Goal: Task Accomplishment & Management: Use online tool/utility

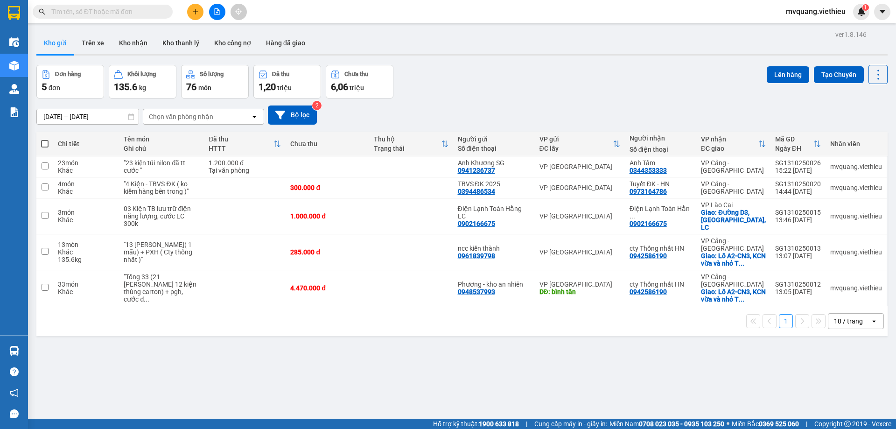
click at [62, 116] on input "[DATE] – [DATE]" at bounding box center [88, 116] width 102 height 15
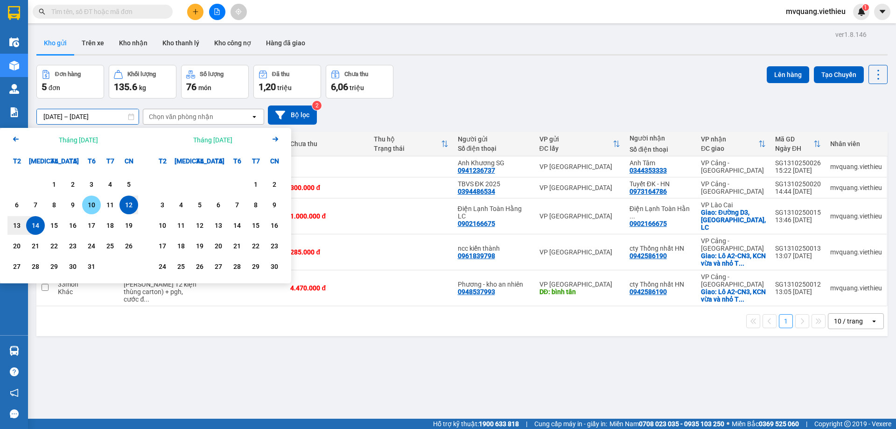
click at [86, 203] on div "10" at bounding box center [91, 204] width 13 height 11
click at [18, 222] on div "13" at bounding box center [16, 225] width 13 height 11
type input "[DATE] – [DATE]"
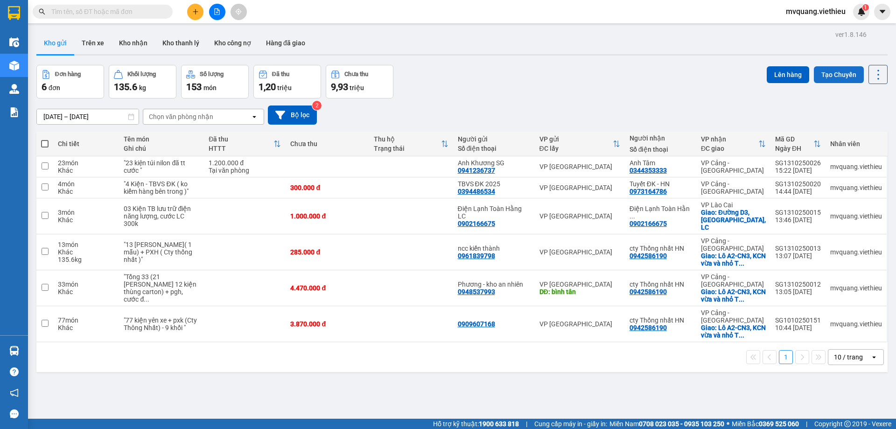
click at [822, 68] on button "Tạo Chuyến" at bounding box center [839, 74] width 50 height 17
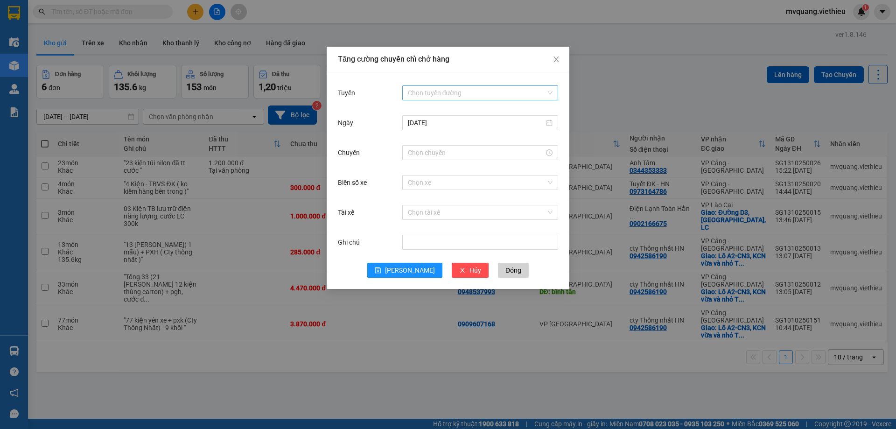
click at [515, 95] on input "Tuyến" at bounding box center [477, 93] width 138 height 14
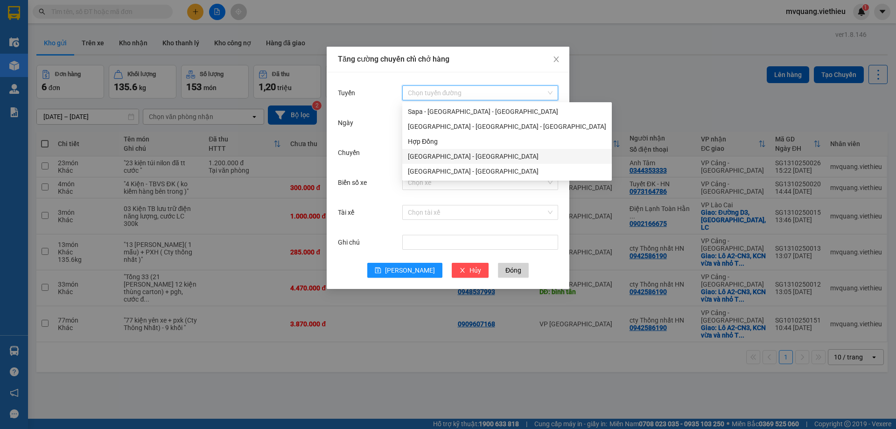
click at [443, 156] on div "[GEOGRAPHIC_DATA] - [GEOGRAPHIC_DATA]" at bounding box center [507, 156] width 198 height 10
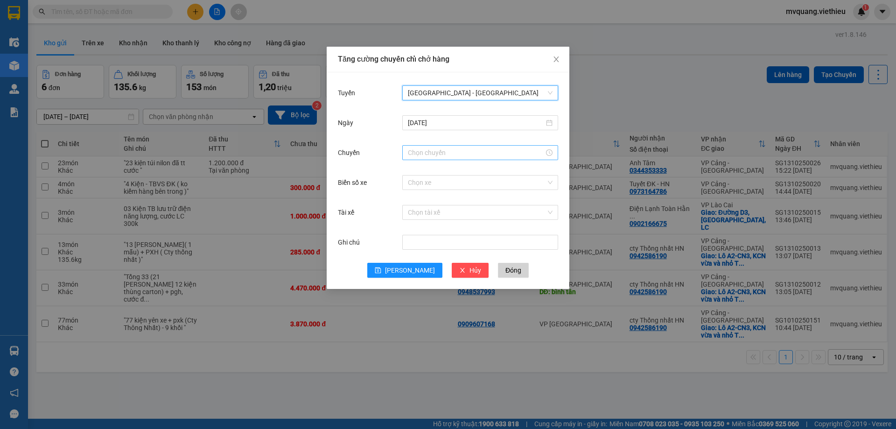
click at [436, 152] on input "Chuyến" at bounding box center [476, 153] width 136 height 10
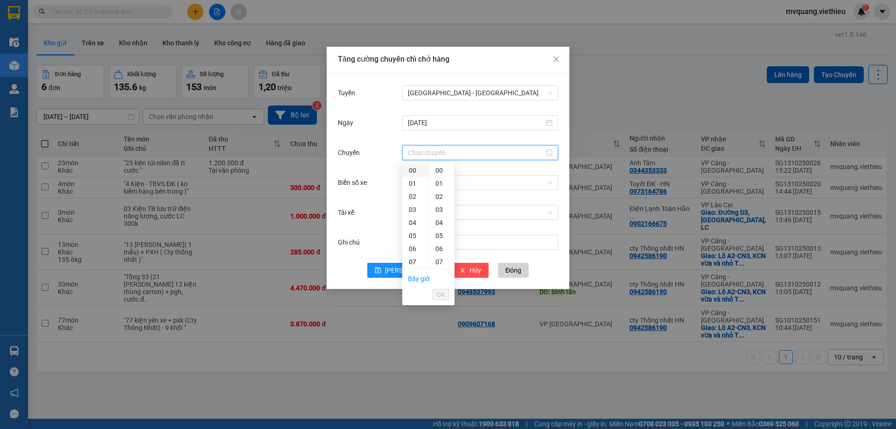
click at [414, 170] on div "00" at bounding box center [415, 170] width 26 height 13
type input "00:00"
click at [438, 295] on span "OK" at bounding box center [441, 294] width 9 height 10
click at [417, 180] on input "Biển số xe" at bounding box center [477, 183] width 138 height 14
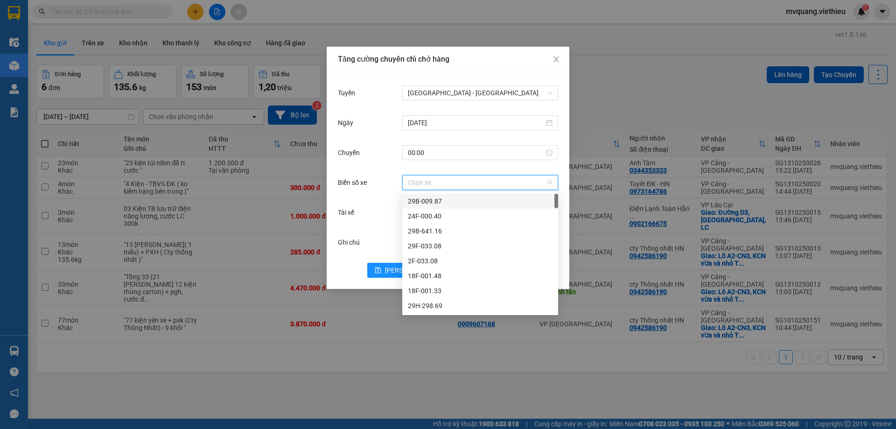
click at [431, 202] on div "29B-009.87" at bounding box center [480, 201] width 145 height 10
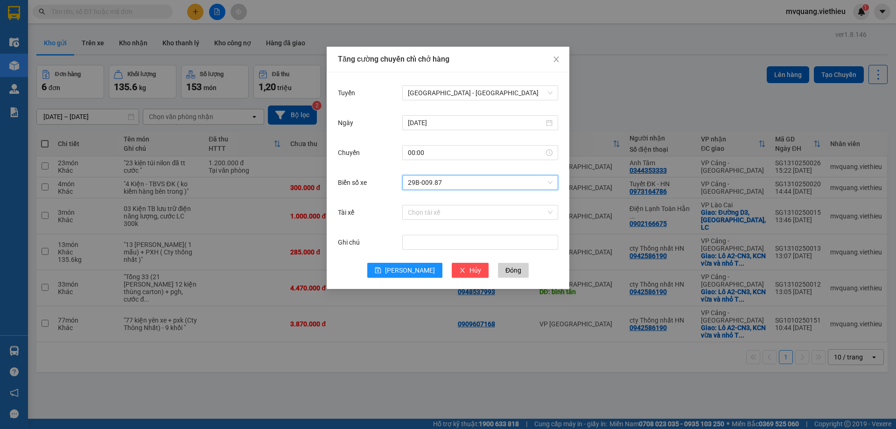
click at [431, 202] on div "Biển số xe 29B-009.87 29B-009.87" at bounding box center [448, 188] width 220 height 30
click at [431, 206] on input "Tài xế" at bounding box center [477, 212] width 138 height 14
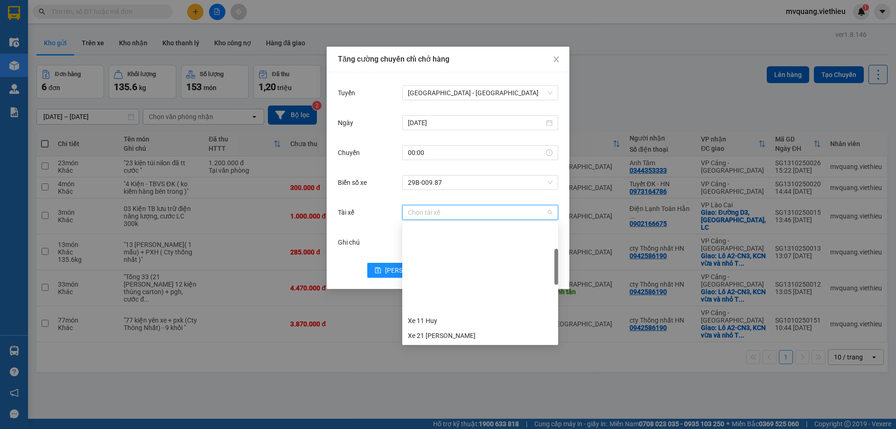
scroll to position [93, 0]
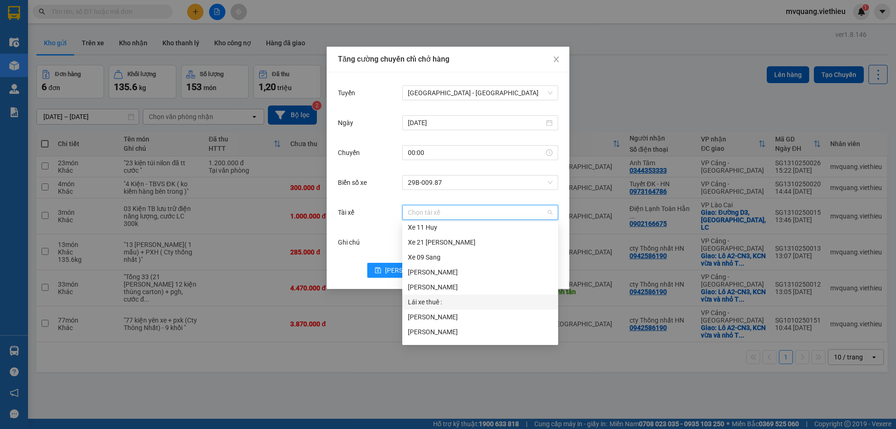
click at [438, 298] on div "Lái xe thuê :" at bounding box center [480, 302] width 145 height 10
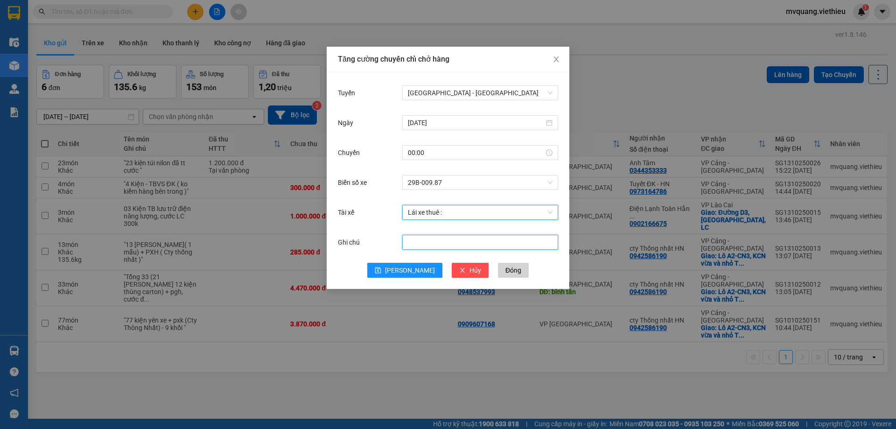
click at [431, 239] on input "Ghi chú" at bounding box center [480, 242] width 156 height 15
type input "g"
click at [472, 244] on input "Ïp" at bounding box center [480, 242] width 156 height 15
type input "Ï"
type input "ghep [PERSON_NAME]"
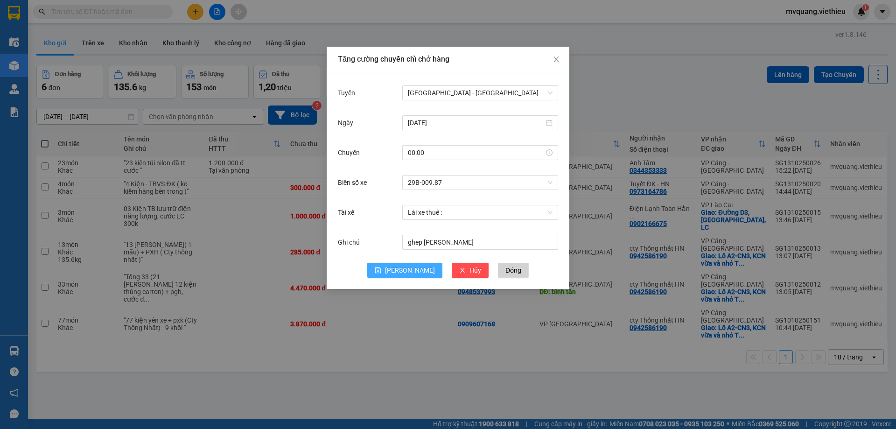
click at [381, 271] on icon "save" at bounding box center [378, 270] width 7 height 7
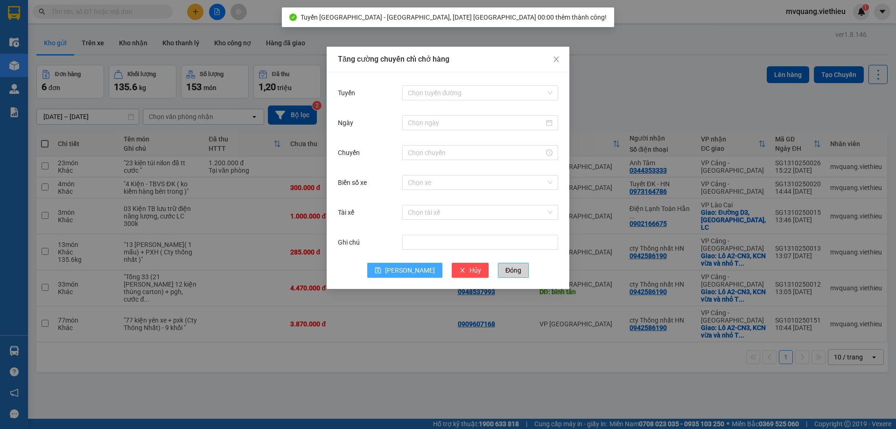
click at [506, 271] on span "Đóng" at bounding box center [514, 270] width 16 height 10
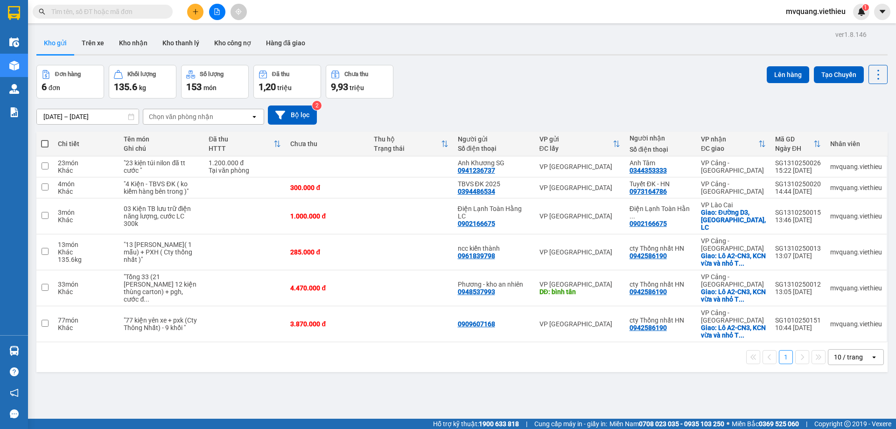
click at [46, 142] on span at bounding box center [44, 143] width 7 height 7
click at [45, 139] on input "checkbox" at bounding box center [45, 139] width 0 height 0
checkbox input "true"
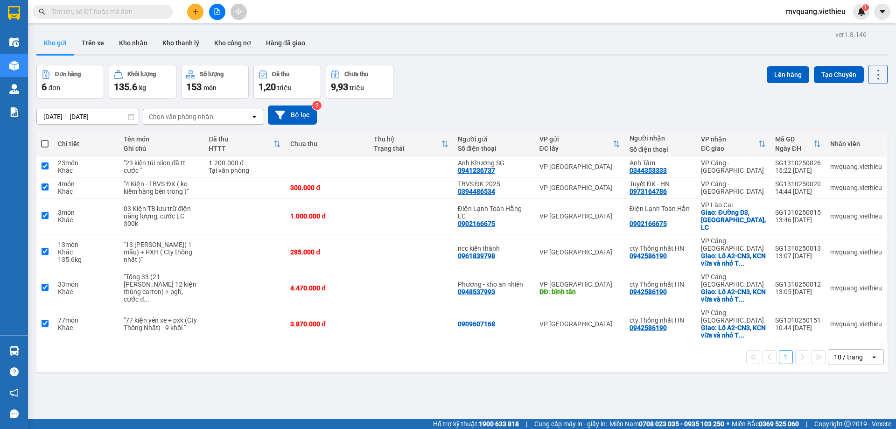
checkbox input "true"
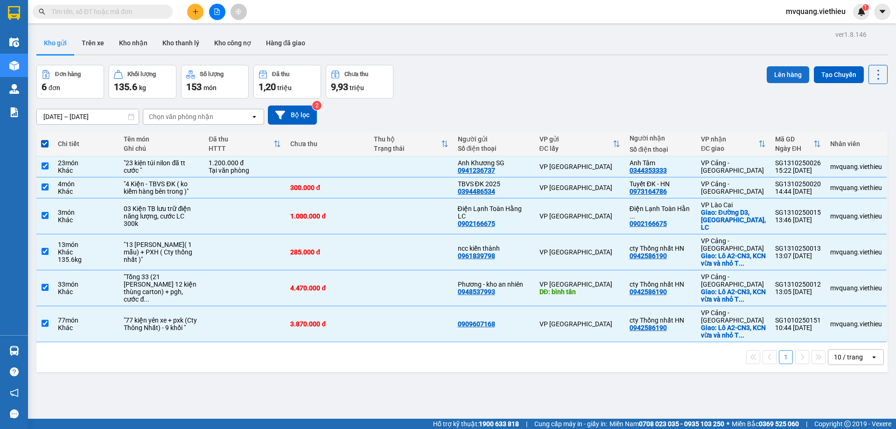
click at [778, 71] on button "Lên hàng" at bounding box center [788, 74] width 42 height 17
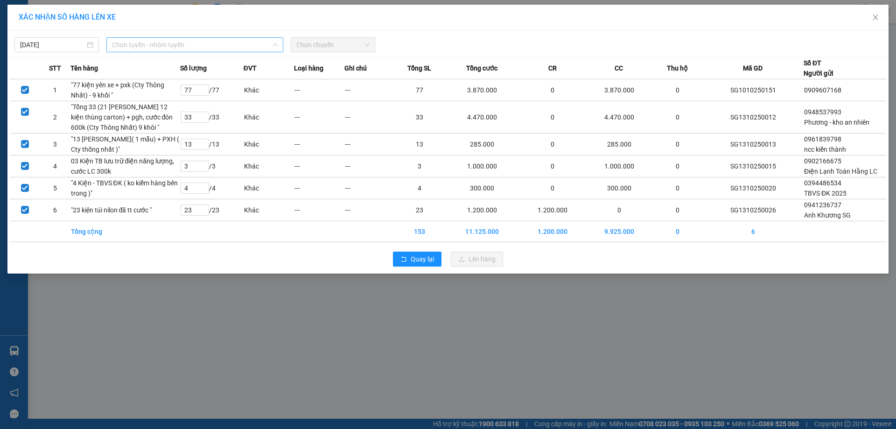
click at [184, 42] on span "Chọn tuyến - nhóm tuyến" at bounding box center [195, 45] width 166 height 14
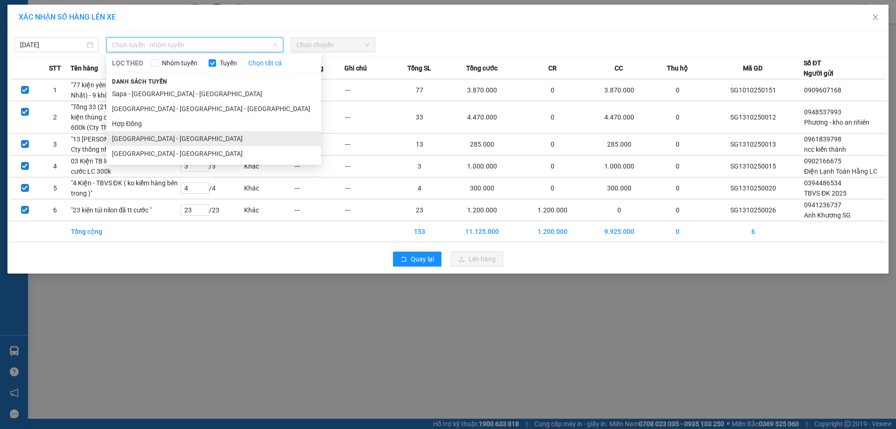
click at [146, 141] on li "[GEOGRAPHIC_DATA] - [GEOGRAPHIC_DATA]" at bounding box center [213, 138] width 215 height 15
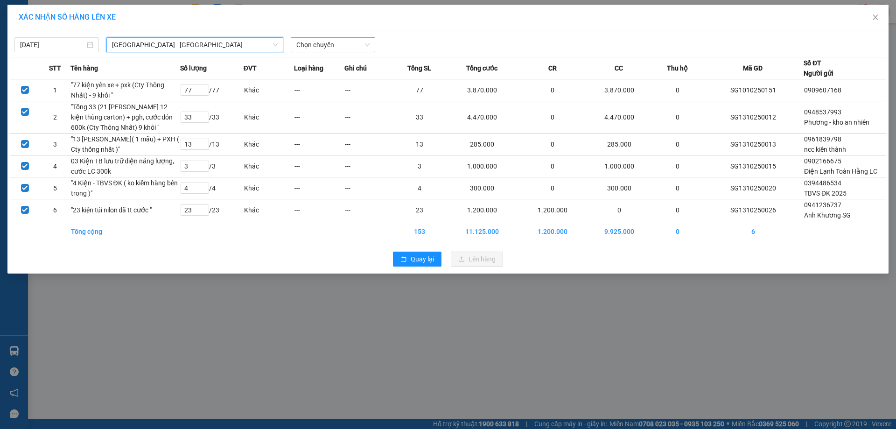
click at [353, 42] on span "Chọn chuyến" at bounding box center [332, 45] width 73 height 14
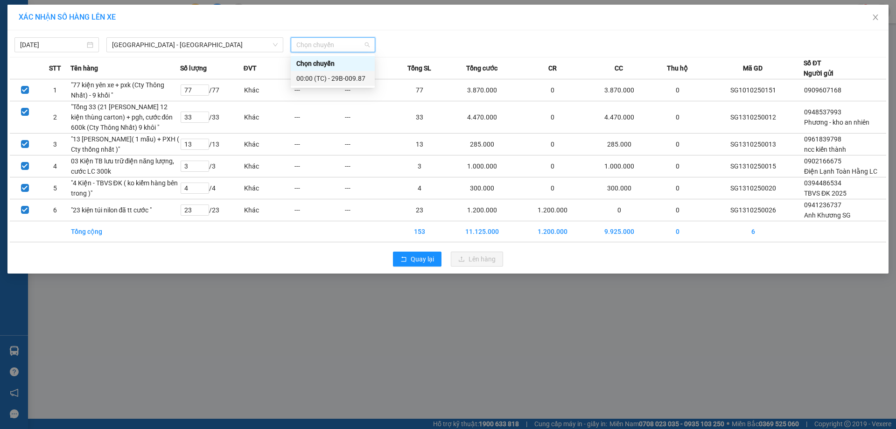
click at [344, 79] on div "00:00 (TC) - 29B-009.87" at bounding box center [332, 78] width 73 height 10
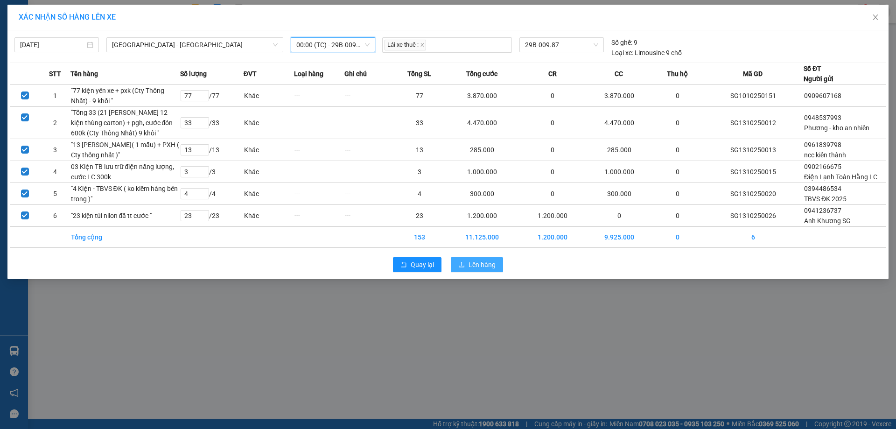
click at [482, 270] on span "Lên hàng" at bounding box center [482, 265] width 27 height 10
